Goal: Feedback & Contribution: Submit feedback/report problem

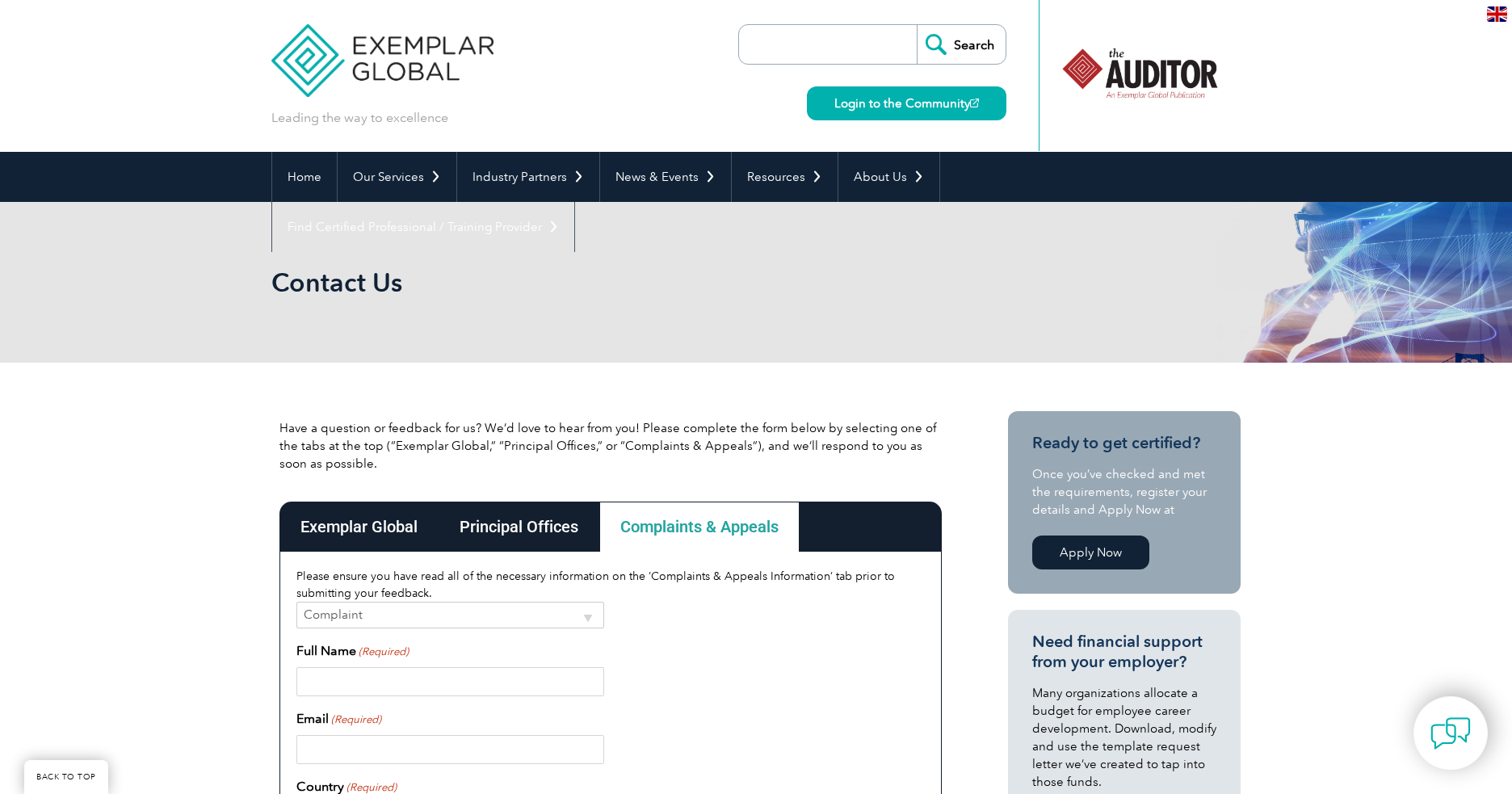
scroll to position [639, 0]
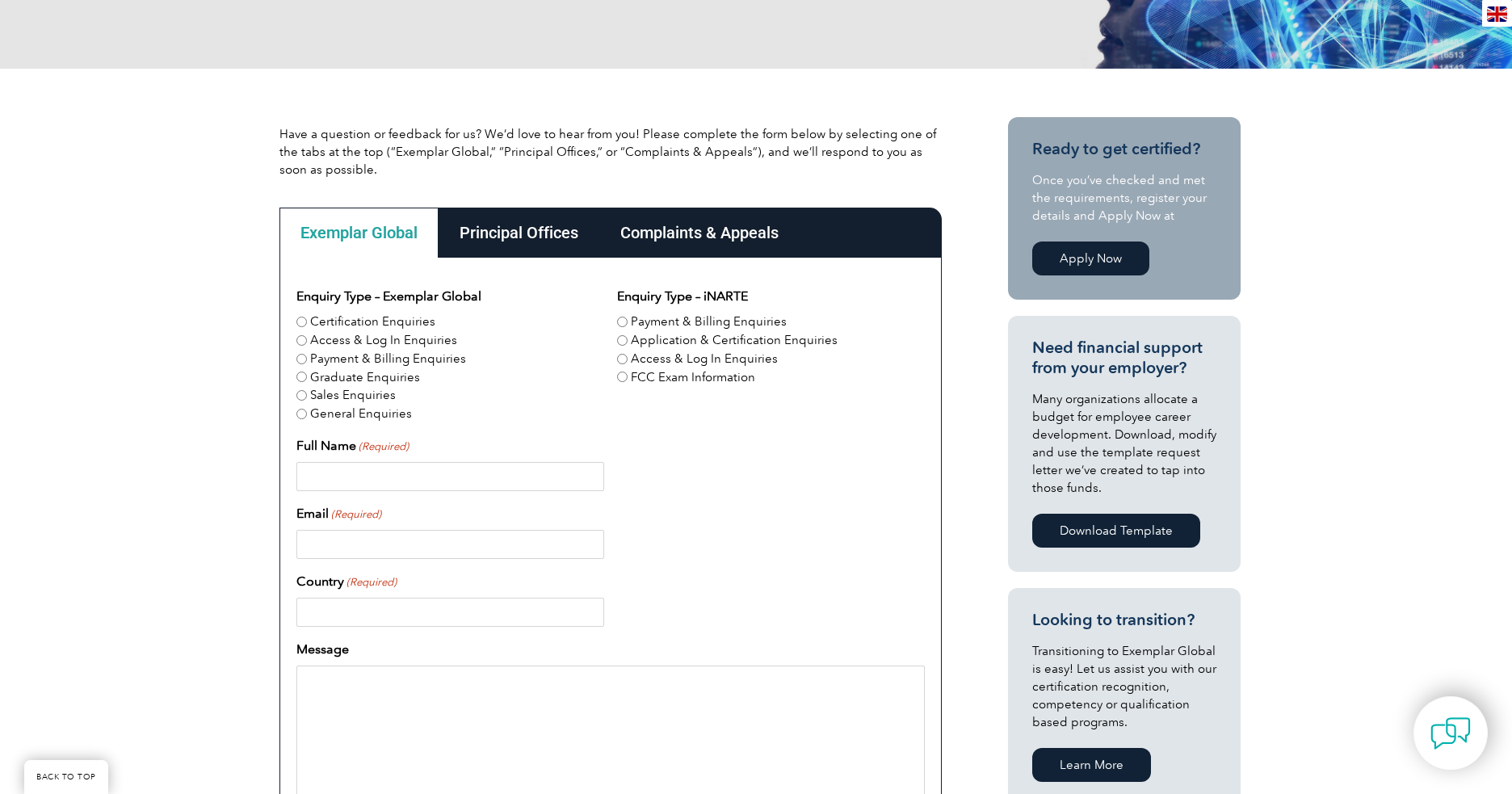
scroll to position [289, 0]
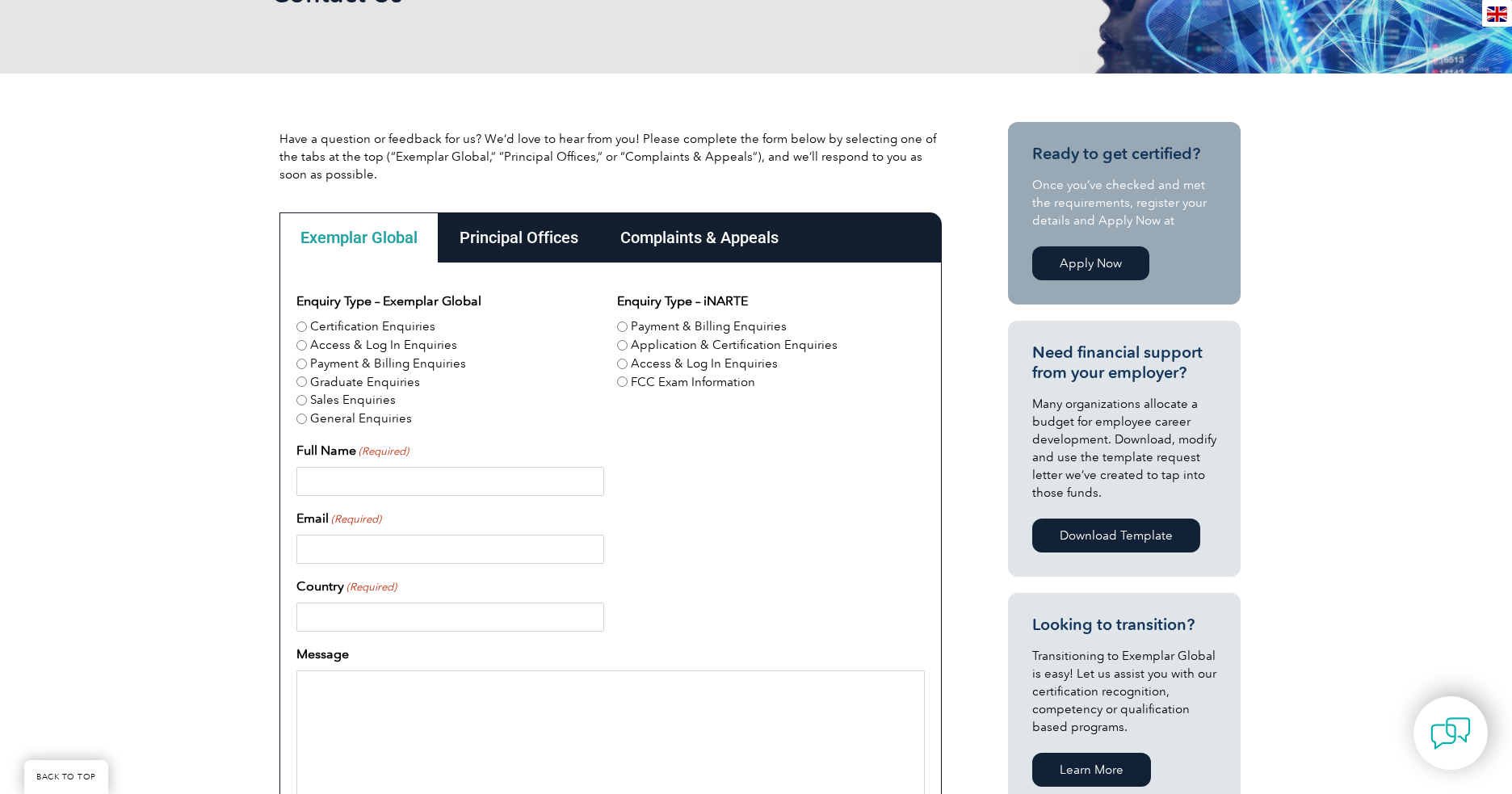
click at [700, 248] on div "Complaints & Appeals" at bounding box center [700, 236] width 200 height 50
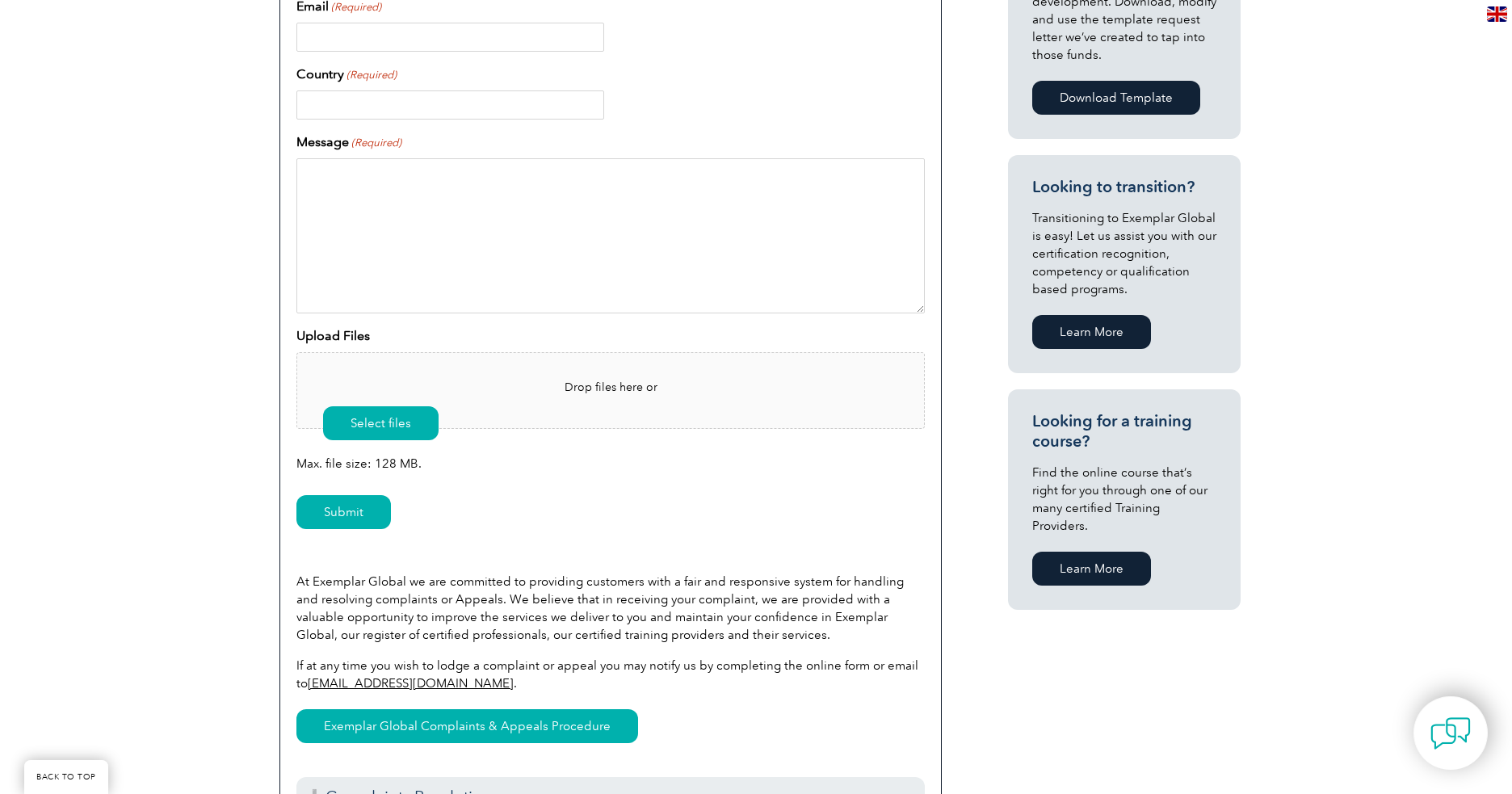
scroll to position [730, 0]
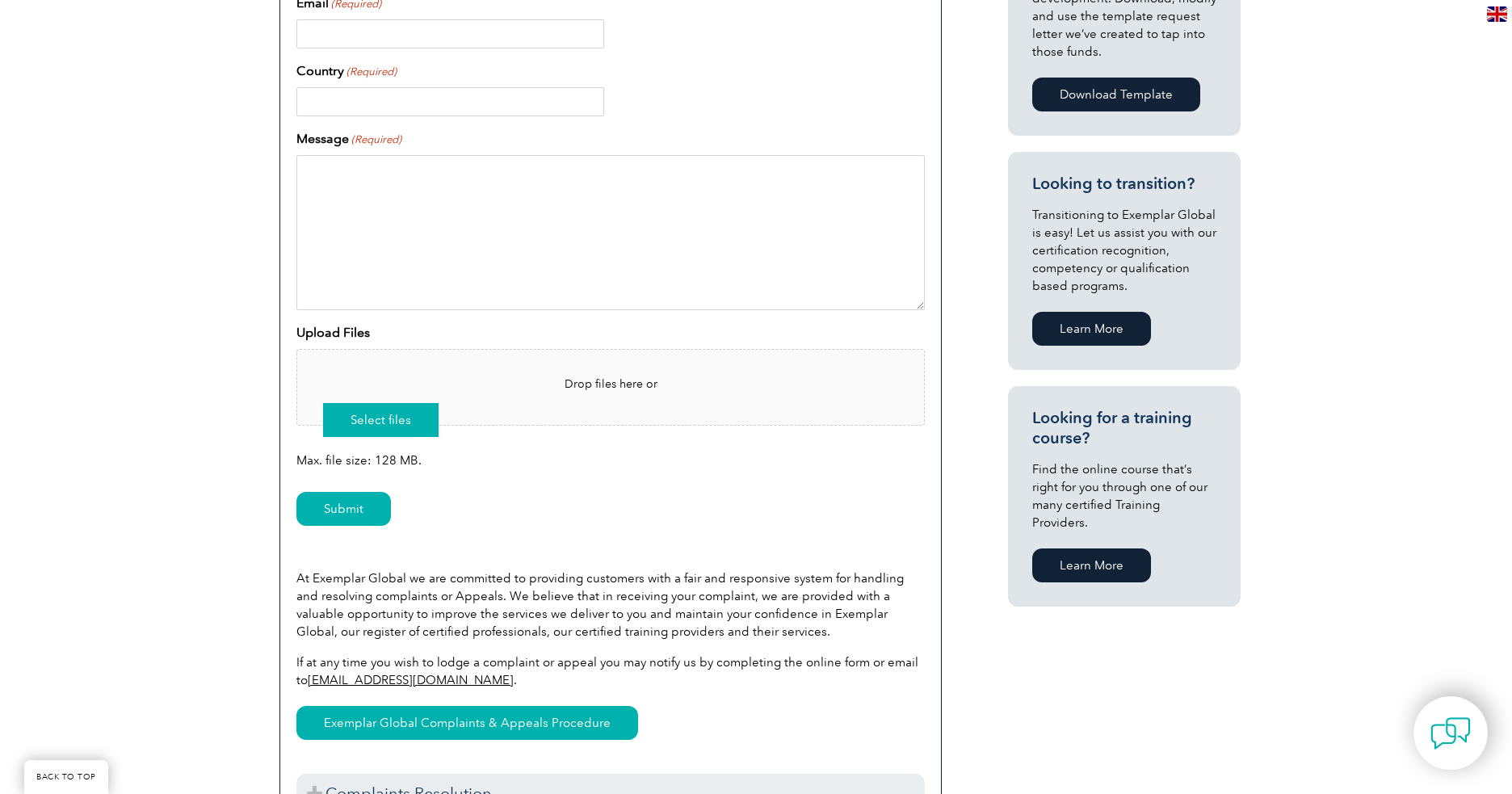
click at [378, 413] on button "Select files" at bounding box center [380, 419] width 116 height 34
click at [397, 421] on button "Select files" at bounding box center [380, 419] width 116 height 34
click at [613, 384] on span "Drop files here or" at bounding box center [610, 384] width 575 height 17
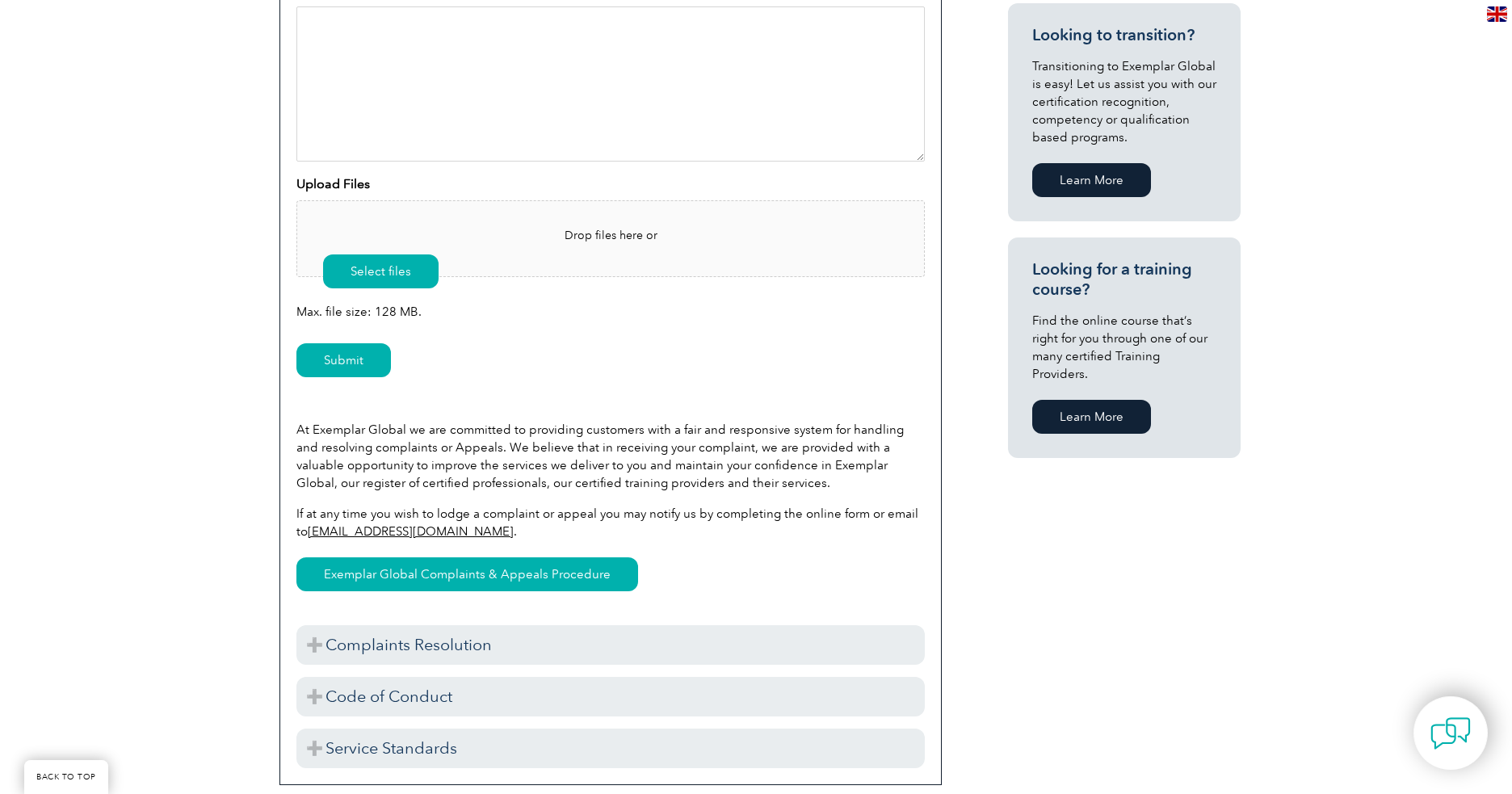
scroll to position [940, 0]
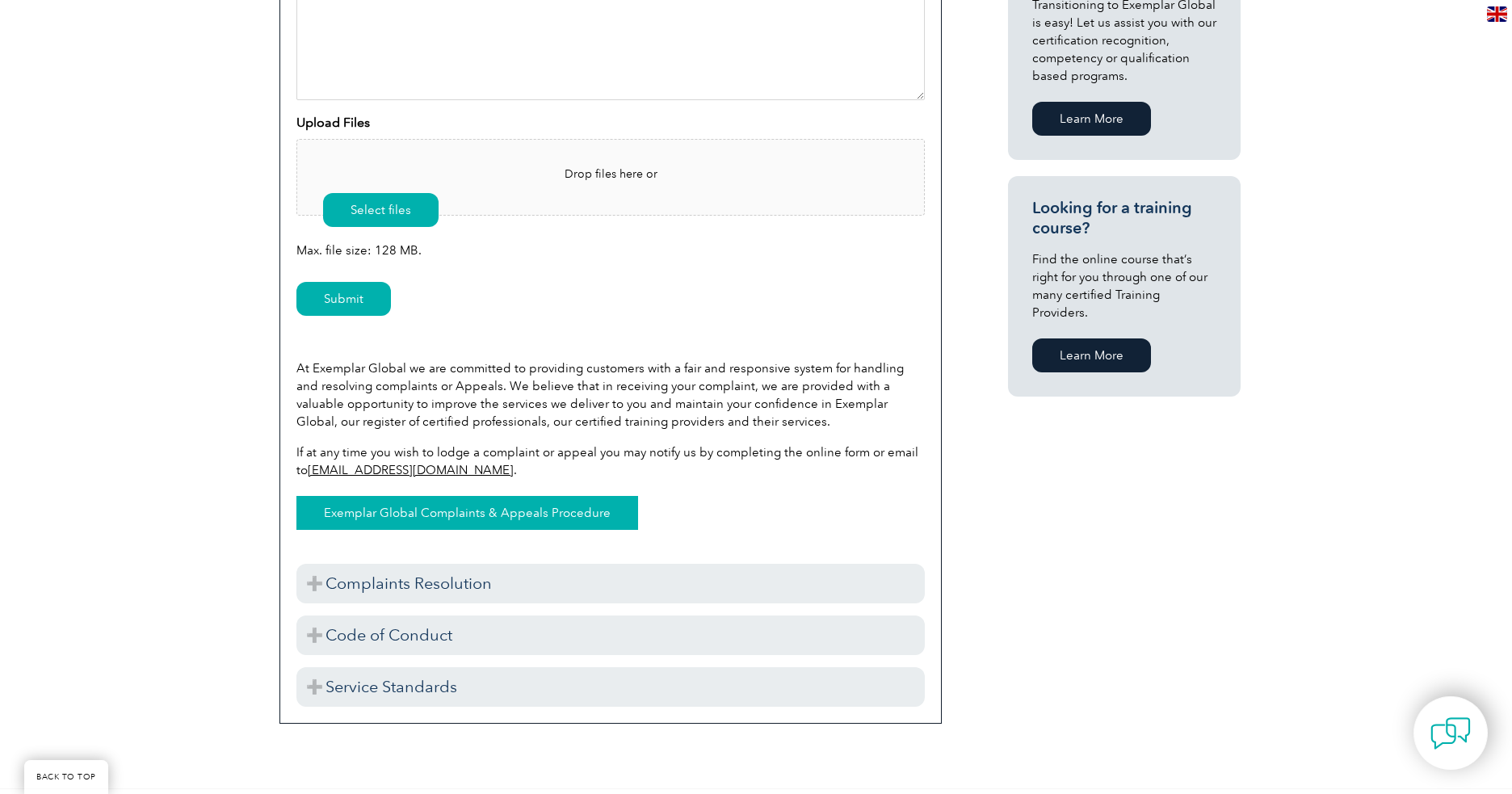
click at [520, 511] on link "Exemplar Global Complaints & Appeals Procedure" at bounding box center [468, 512] width 342 height 34
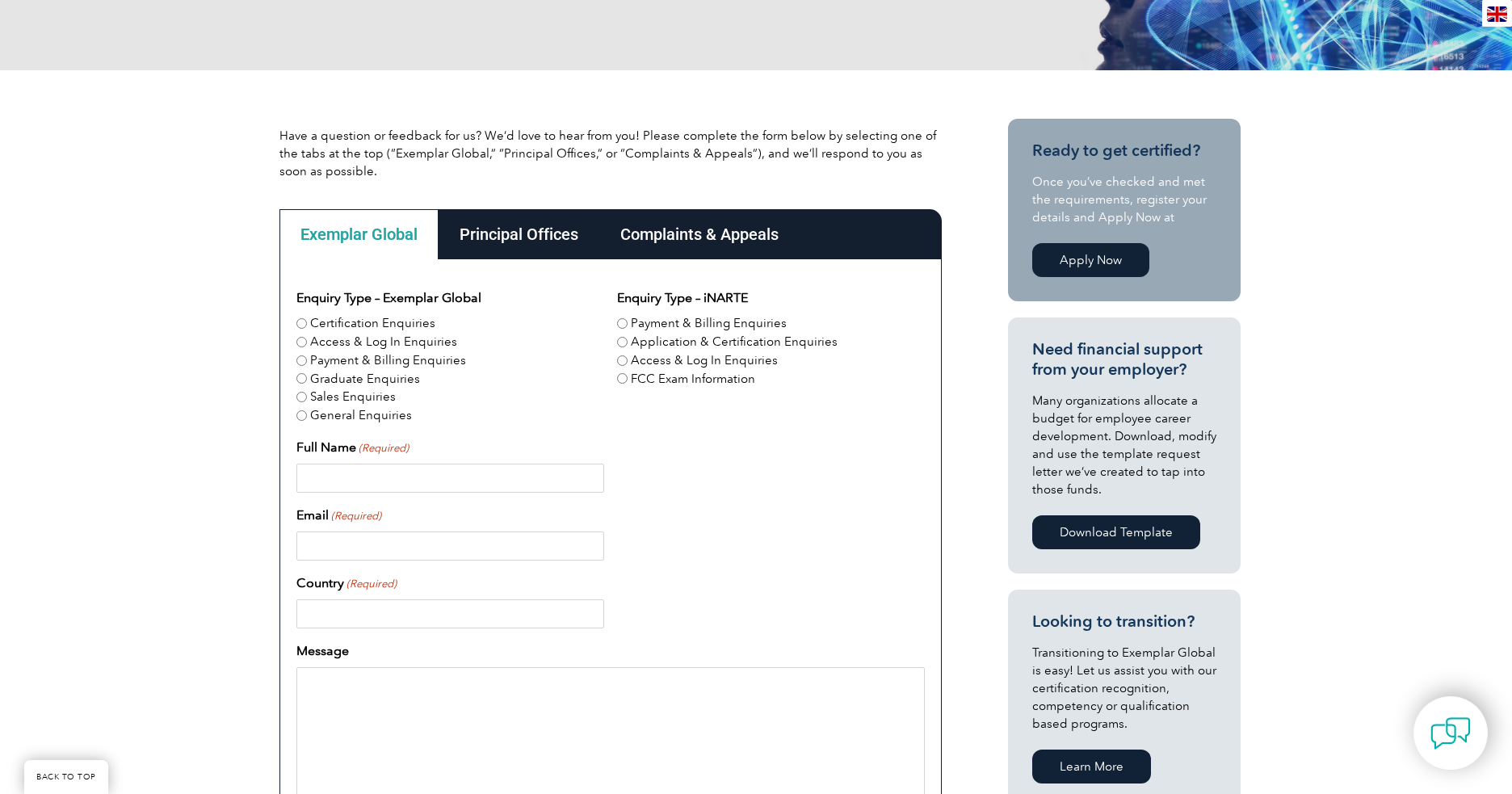
scroll to position [276, 0]
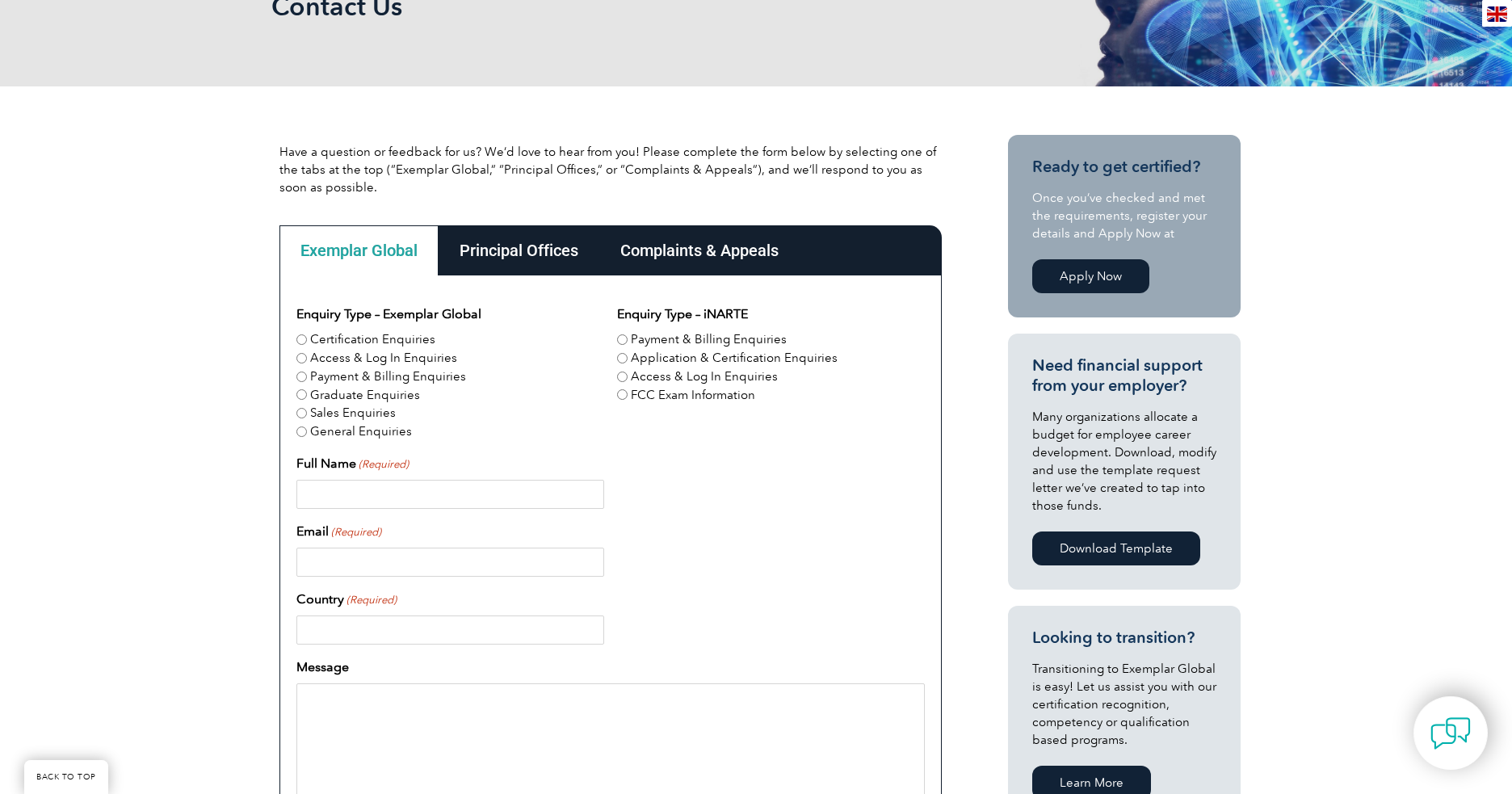
click at [700, 252] on div "Complaints & Appeals" at bounding box center [700, 250] width 200 height 50
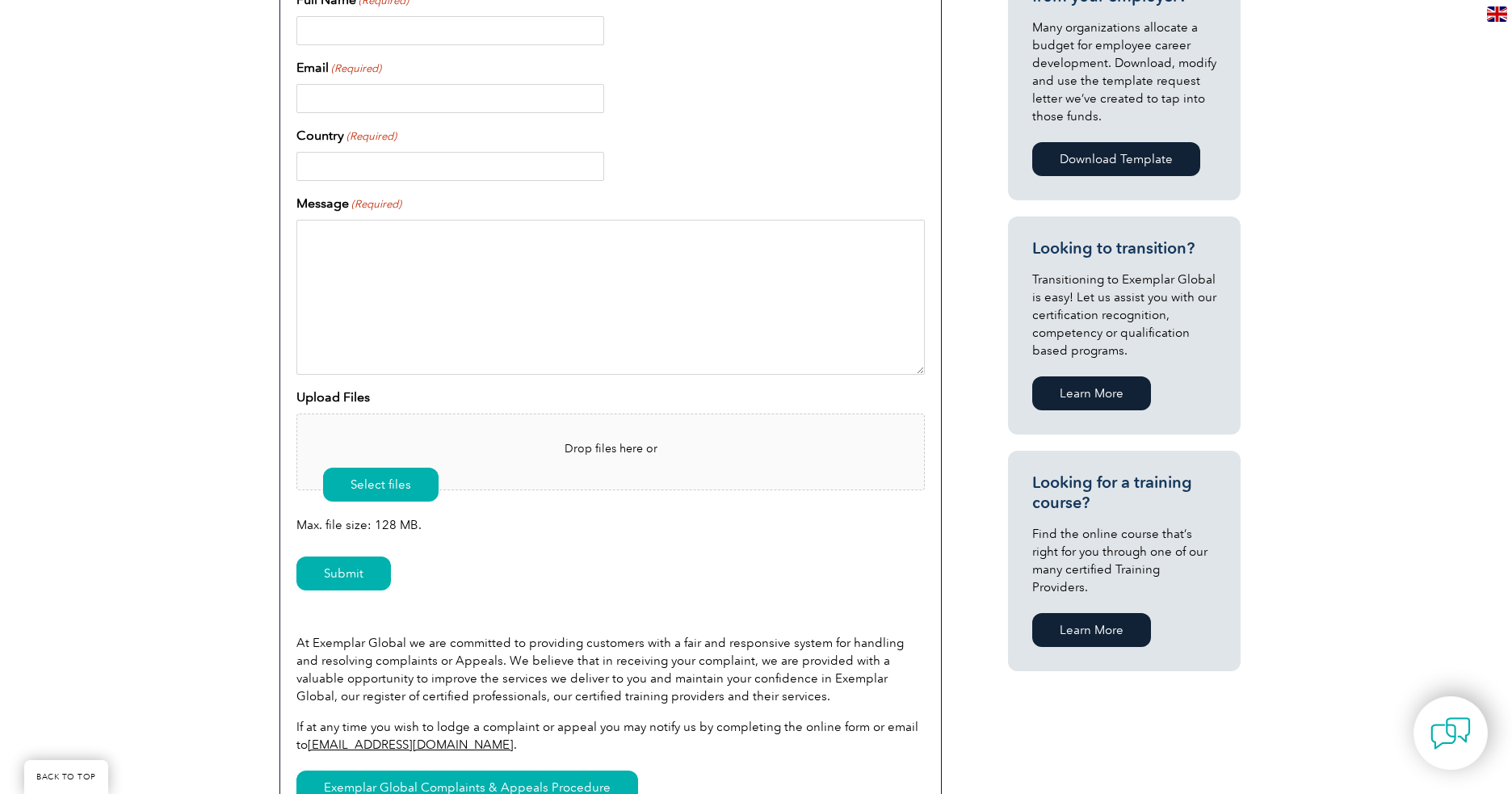
scroll to position [669, 0]
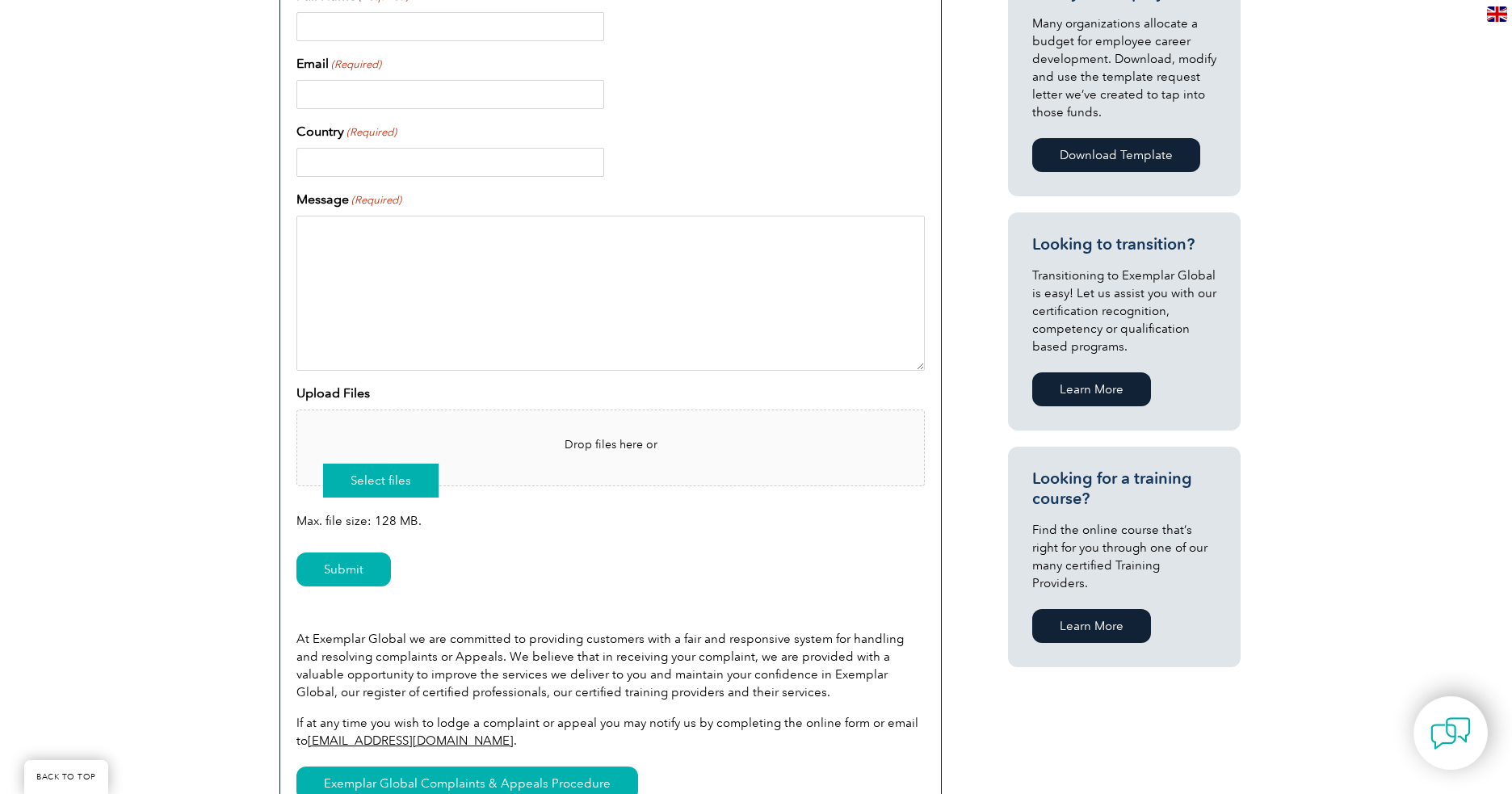
click at [383, 483] on button "Select files" at bounding box center [380, 480] width 116 height 34
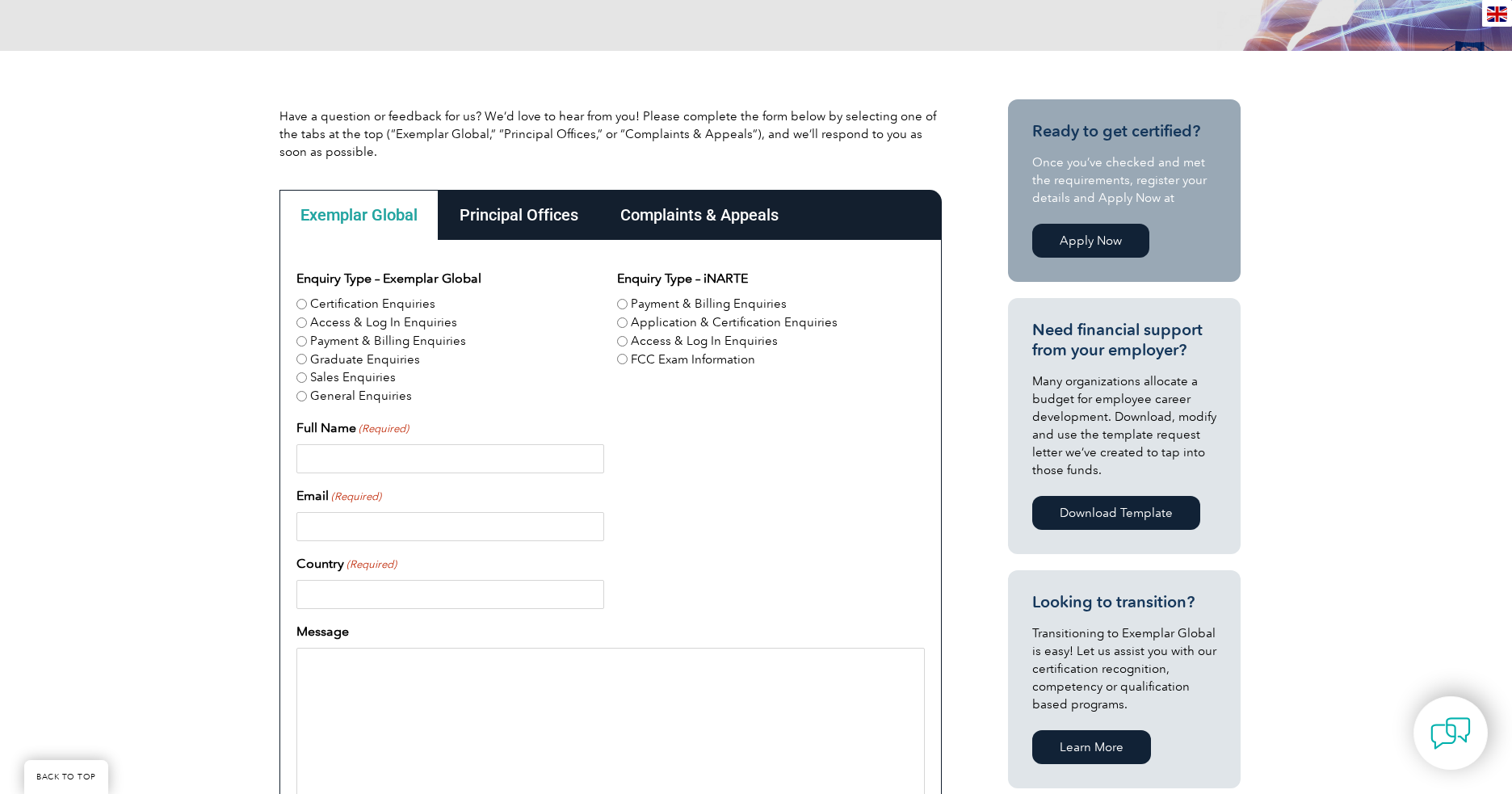
scroll to position [317, 0]
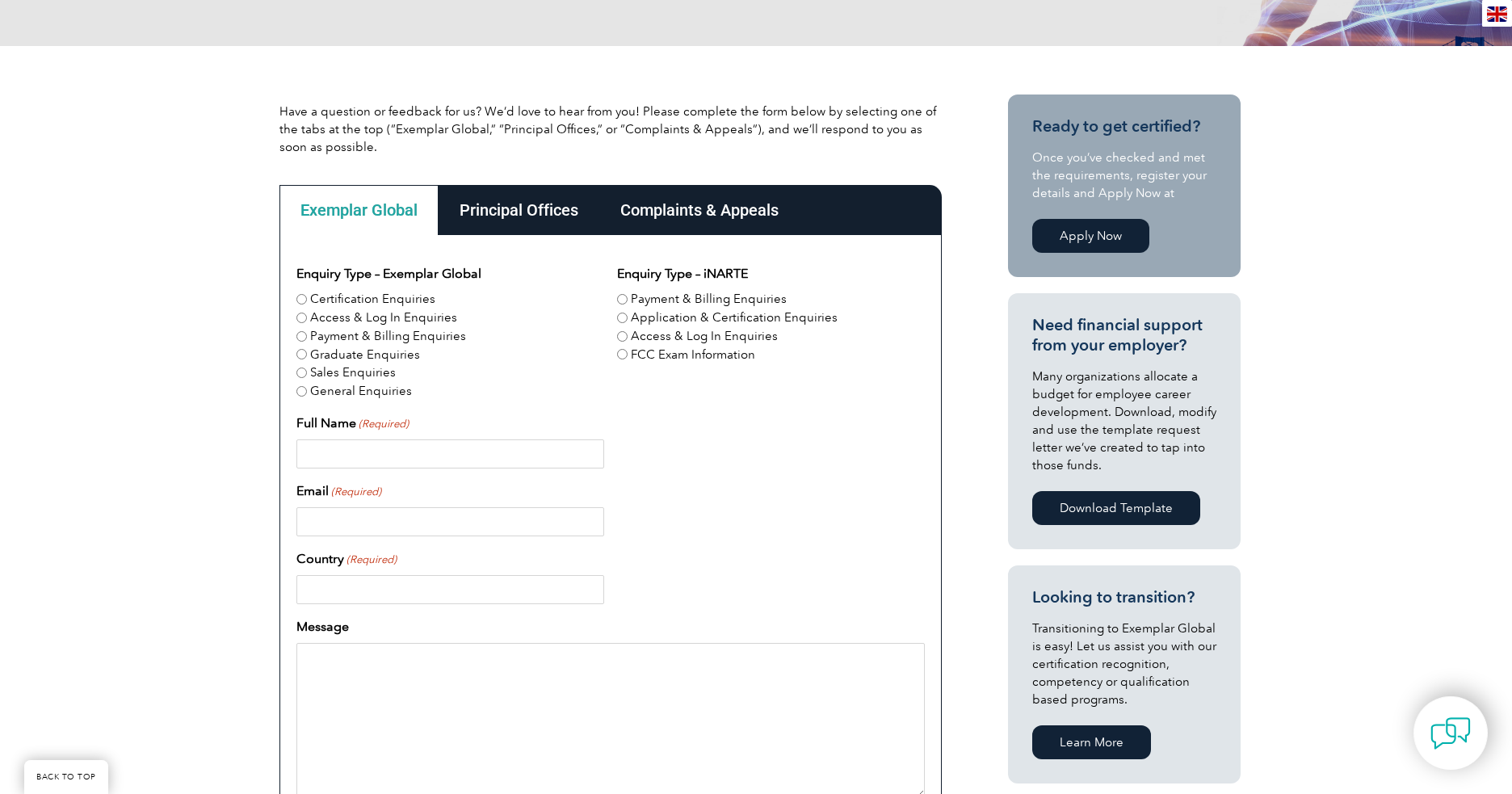
click at [680, 195] on div "Complaints & Appeals" at bounding box center [700, 209] width 200 height 50
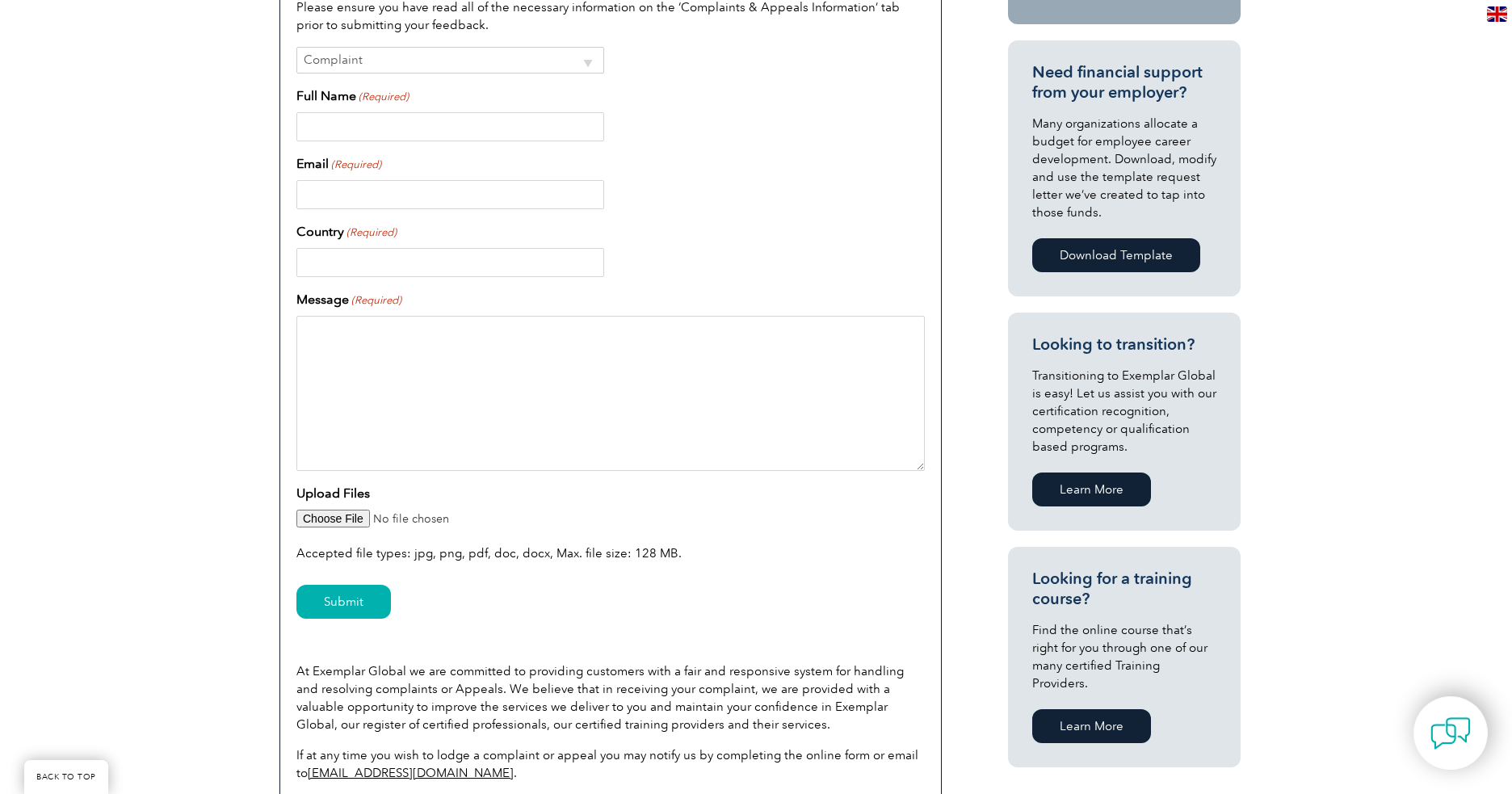
scroll to position [599, 0]
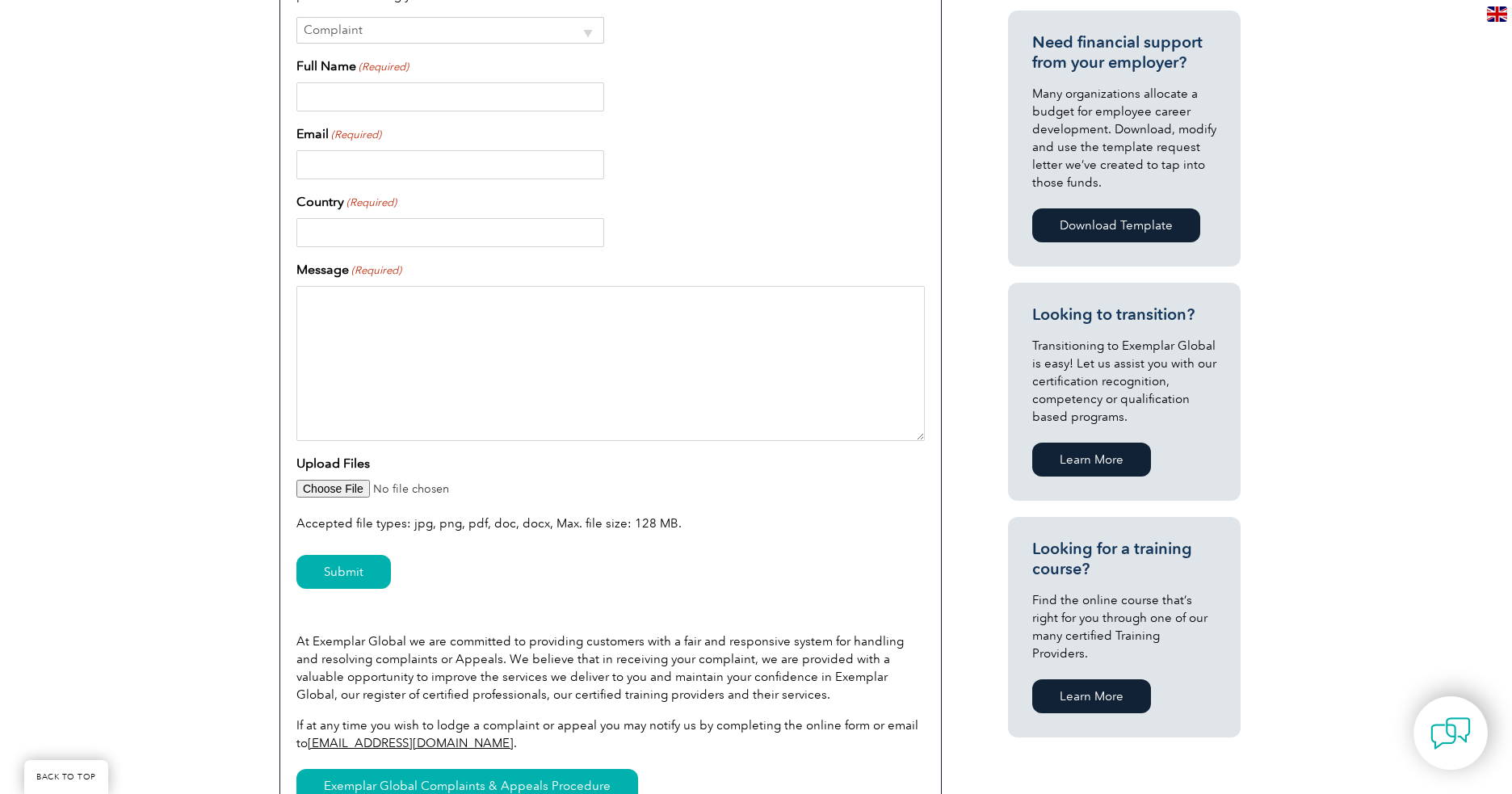
click at [337, 485] on input "Upload Files" at bounding box center [610, 488] width 629 height 18
type input "C:\fakepath\ERM-CVS-Expo-Ad.jpg"
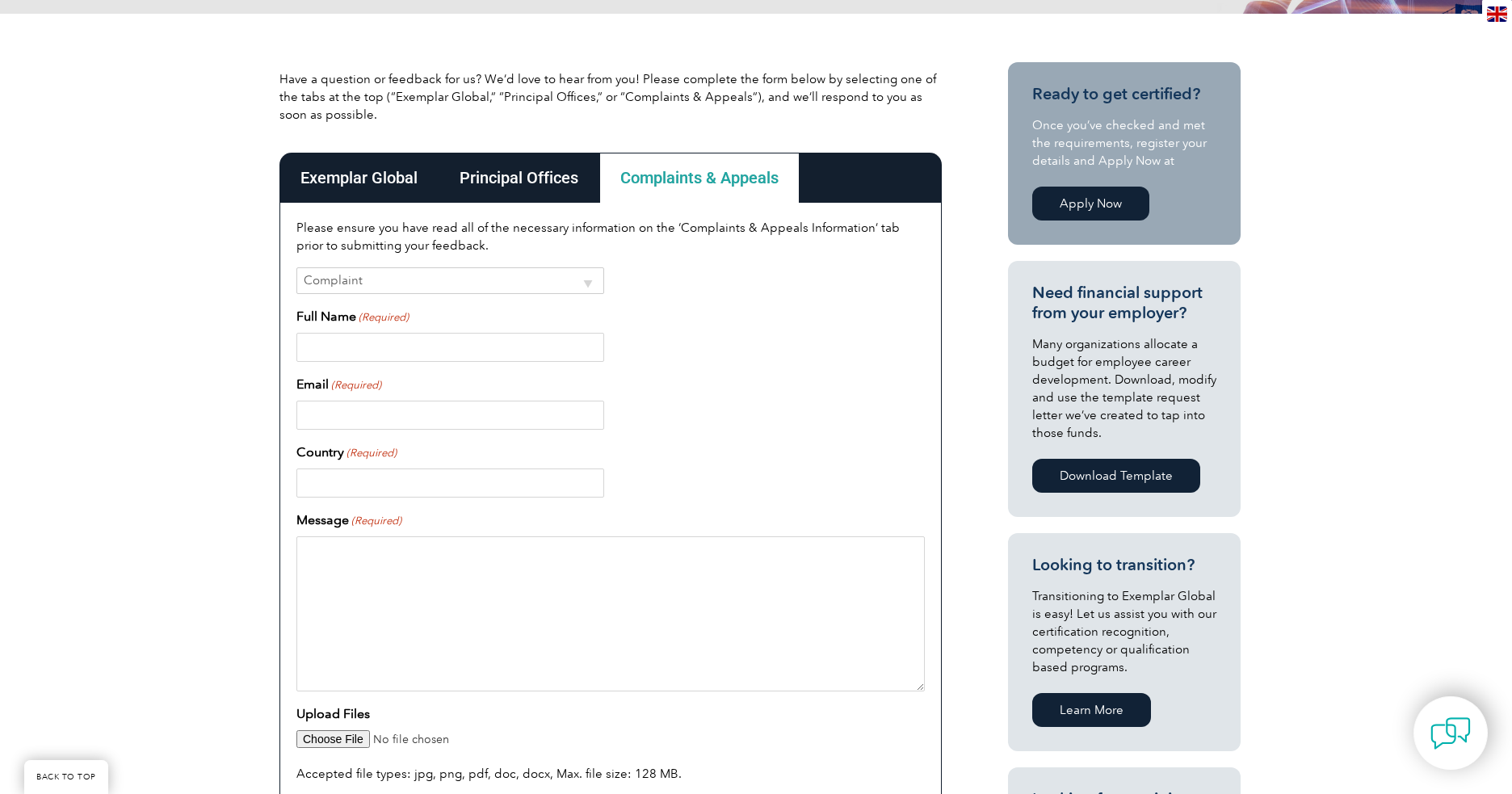
scroll to position [321, 0]
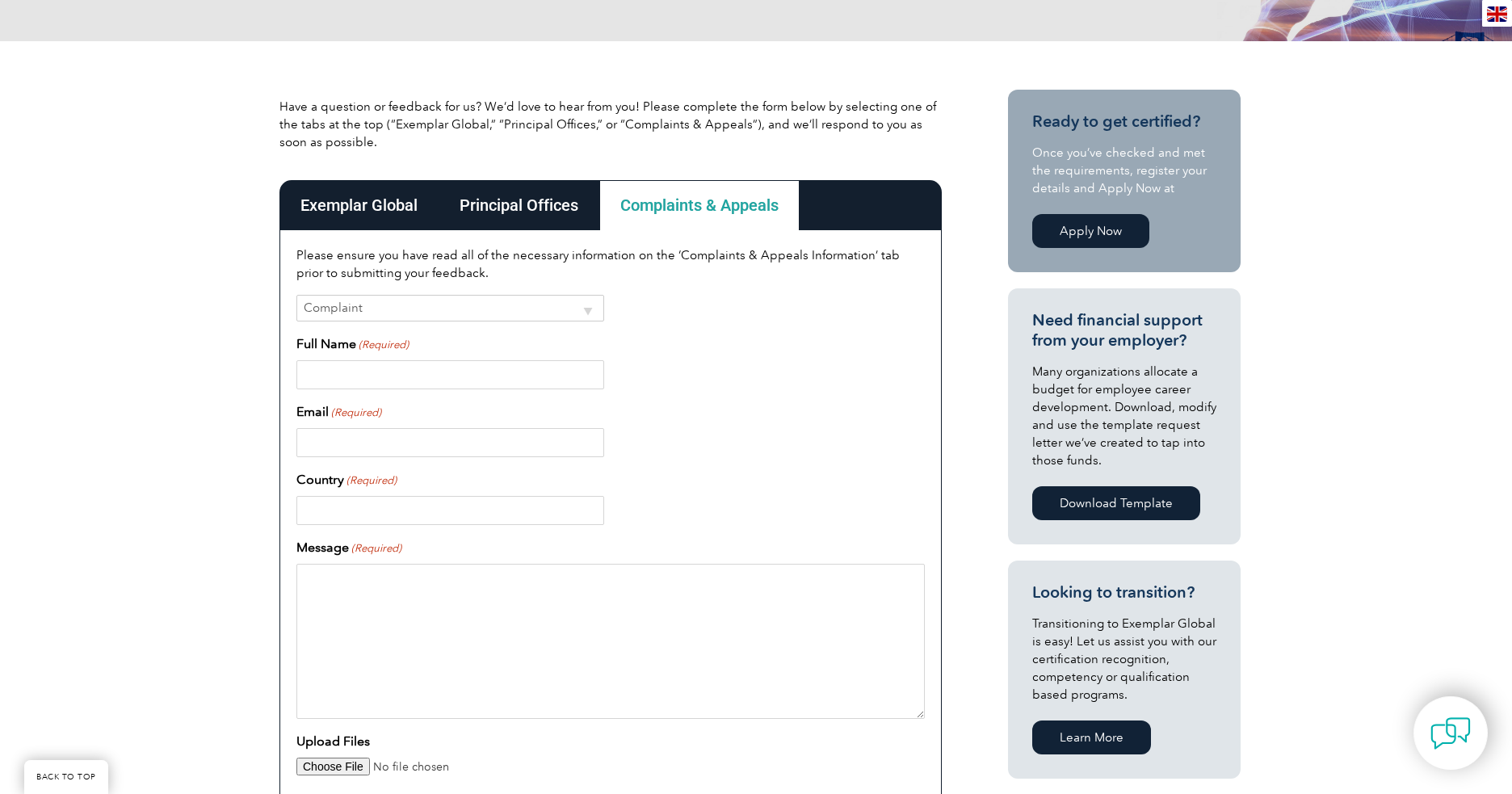
click at [417, 302] on select "Complaint Appeal" at bounding box center [450, 307] width 307 height 26
select select "Appeal"
click at [297, 295] on select "Complaint Appeal" at bounding box center [450, 307] width 307 height 26
click at [376, 373] on input "Full Name (Required)" at bounding box center [450, 375] width 307 height 29
click at [224, 567] on div "Have a question or feedback for us? We’d love to hear from you! Please complete…" at bounding box center [756, 689] width 1512 height 1298
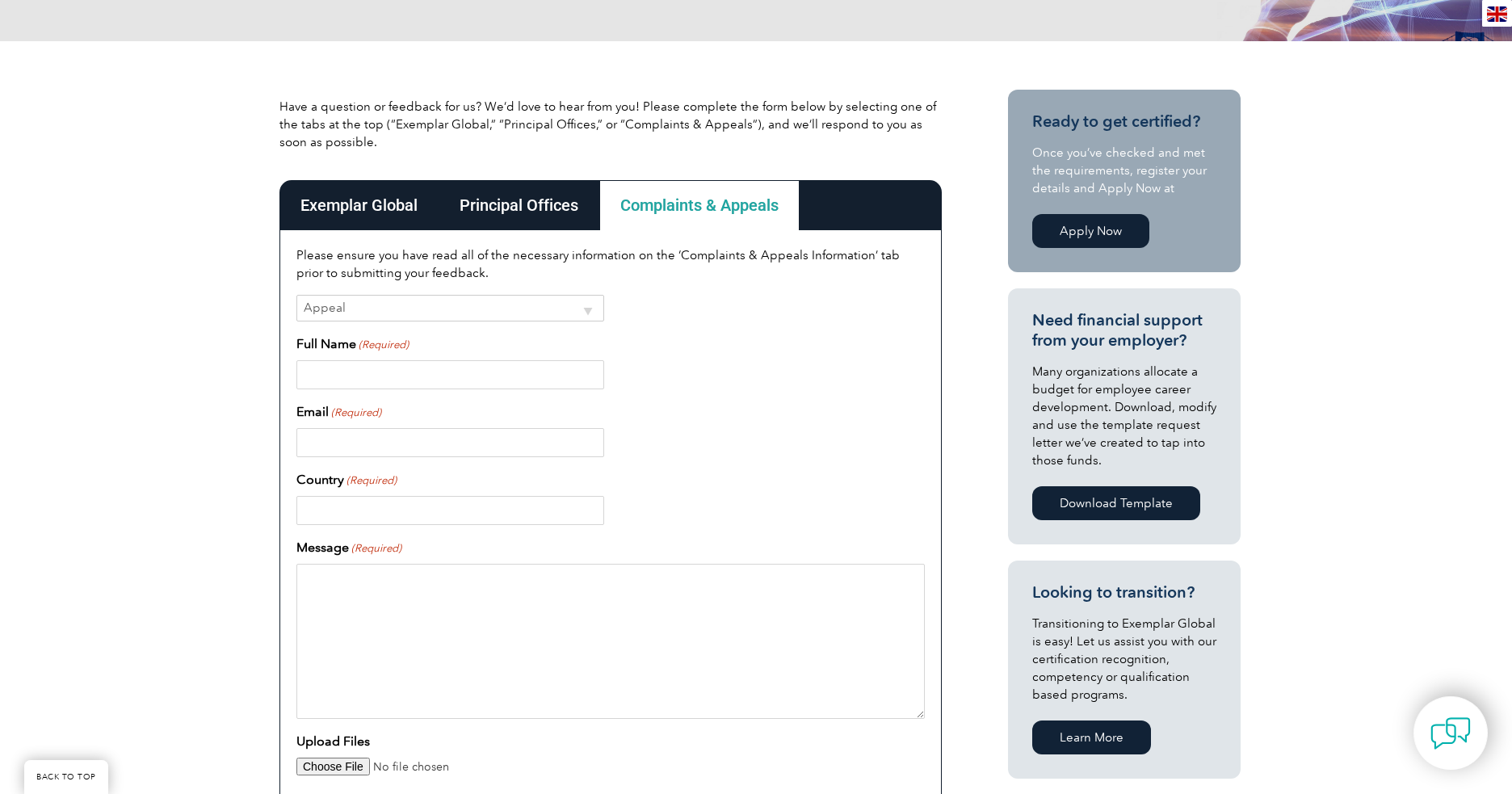
click at [391, 444] on input "Email (Required)" at bounding box center [450, 443] width 307 height 29
click at [430, 658] on textarea "Message (Required)" at bounding box center [610, 641] width 629 height 155
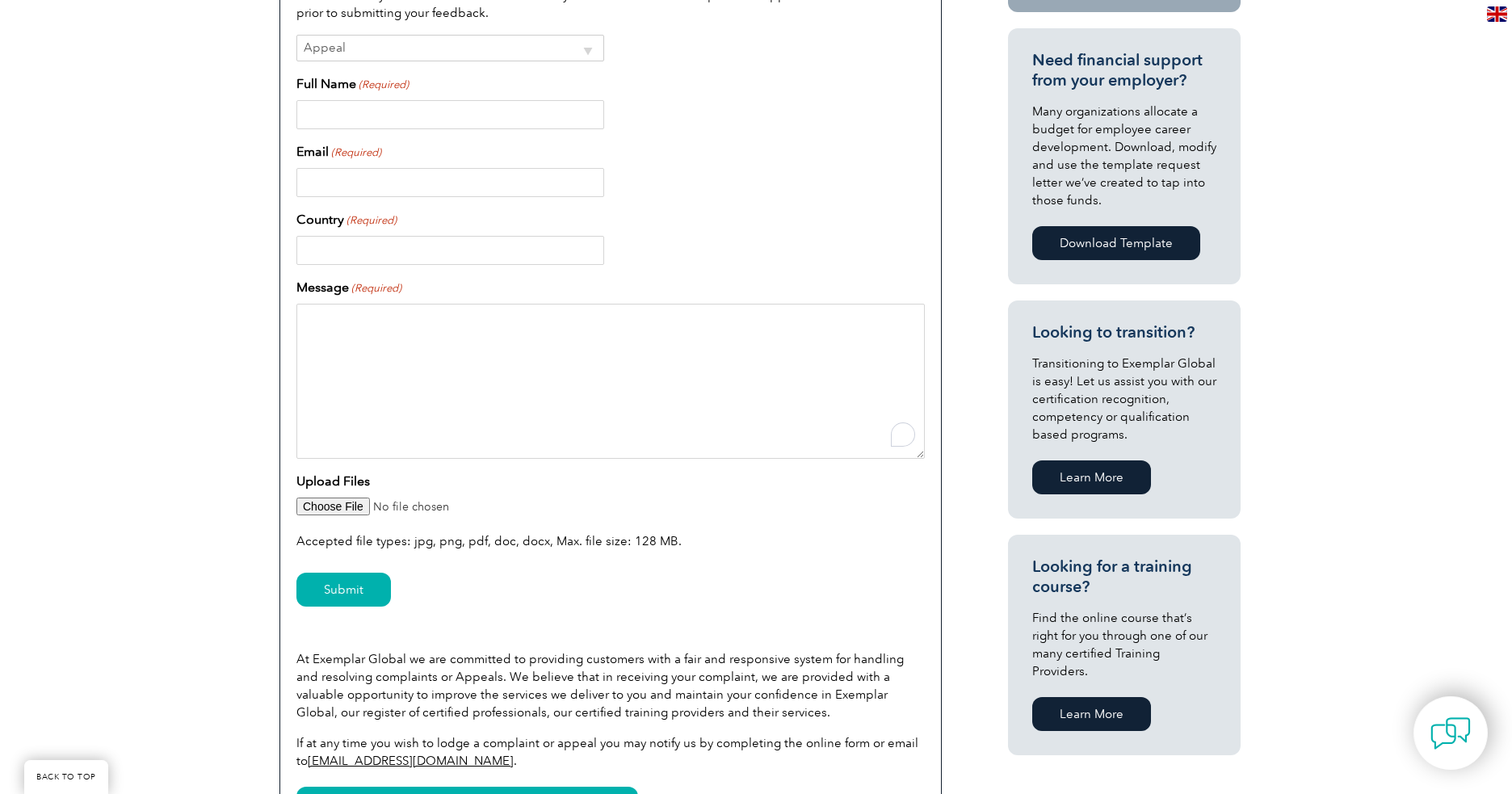
scroll to position [643, 0]
